Goal: Navigation & Orientation: Find specific page/section

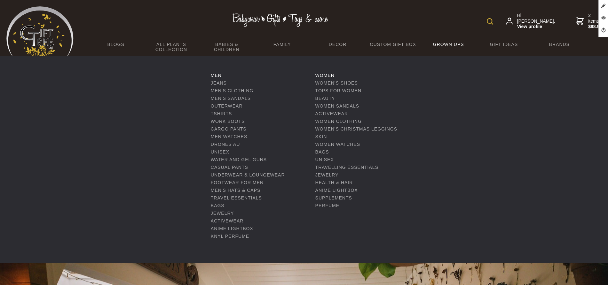
click at [442, 44] on link "Grown Ups" at bounding box center [447, 44] width 55 height 13
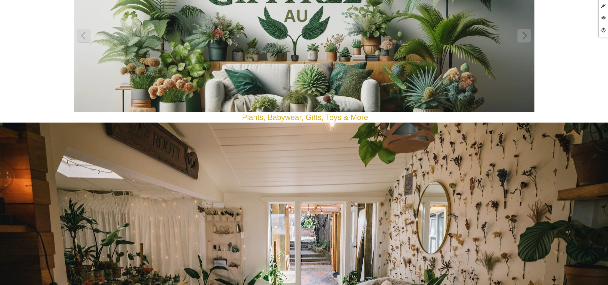
scroll to position [120, 0]
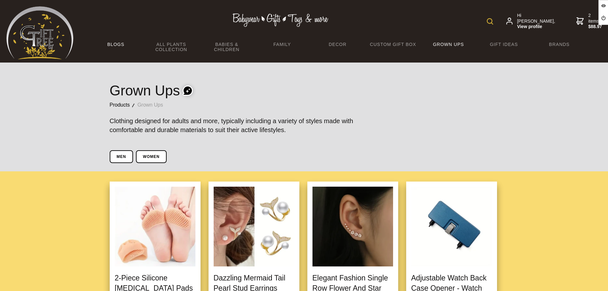
click at [122, 43] on link "BLOGS" at bounding box center [115, 44] width 55 height 13
